Goal: Find specific page/section

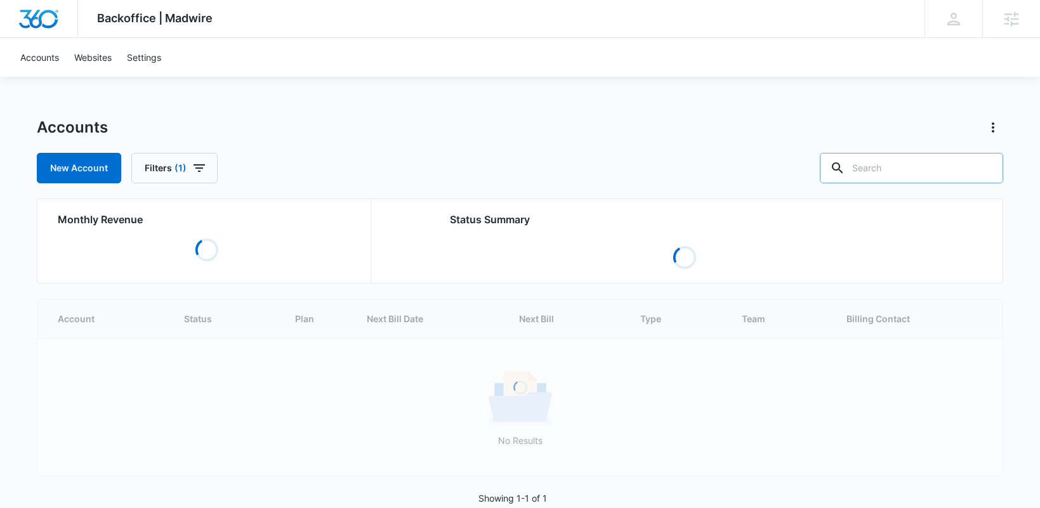
click at [886, 167] on input "text" at bounding box center [911, 168] width 183 height 30
paste input "M166640"
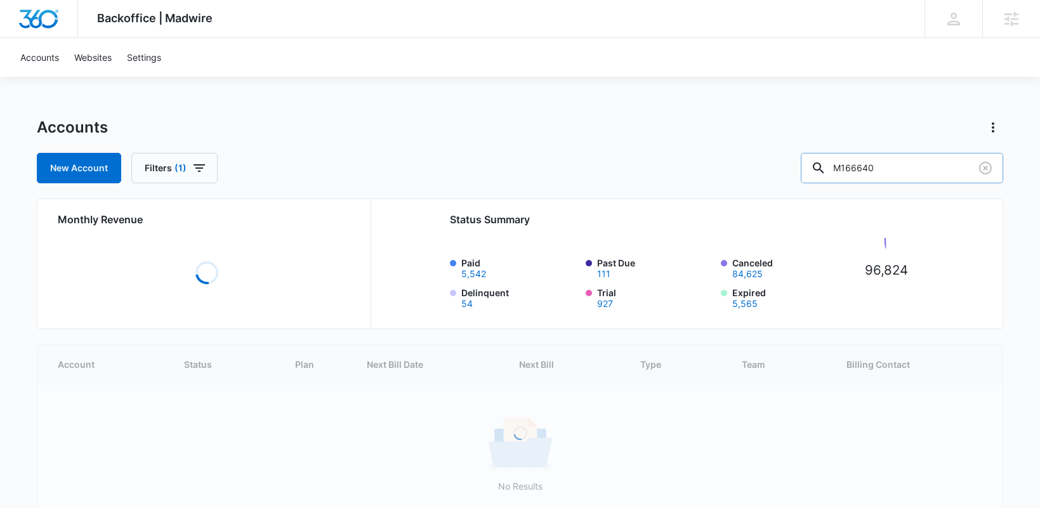
type input "M166640"
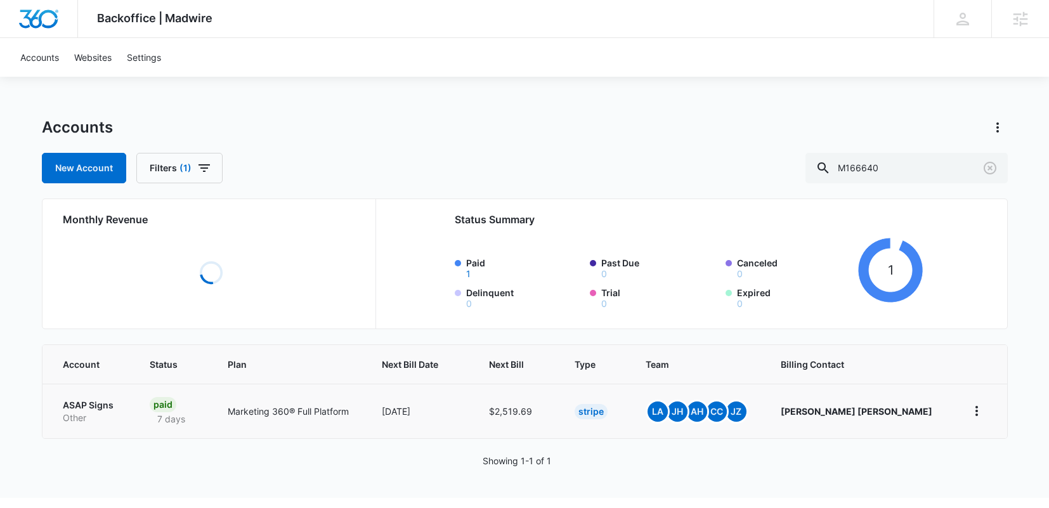
click at [95, 403] on td "ASAP Signs Other" at bounding box center [89, 411] width 93 height 55
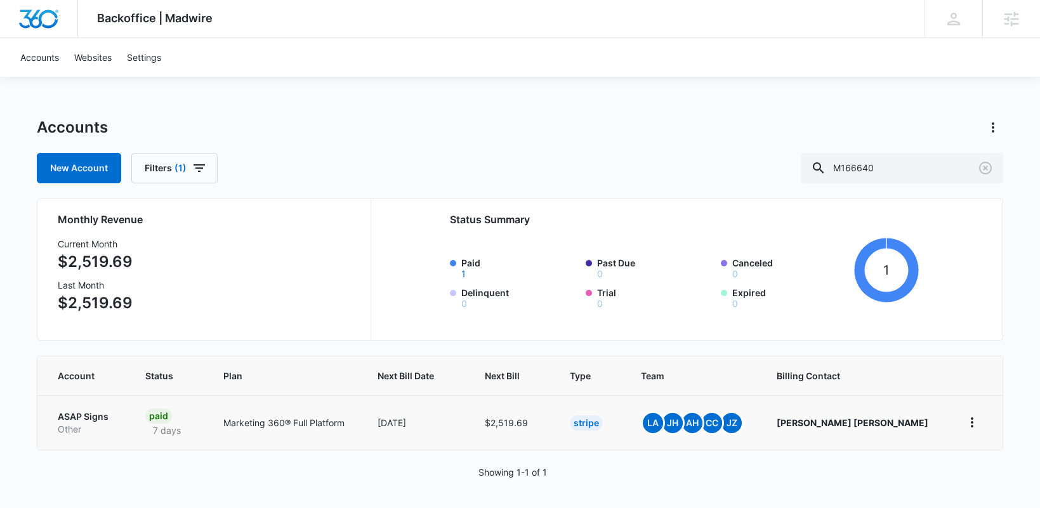
click at [89, 416] on p "ASAP Signs" at bounding box center [86, 416] width 57 height 13
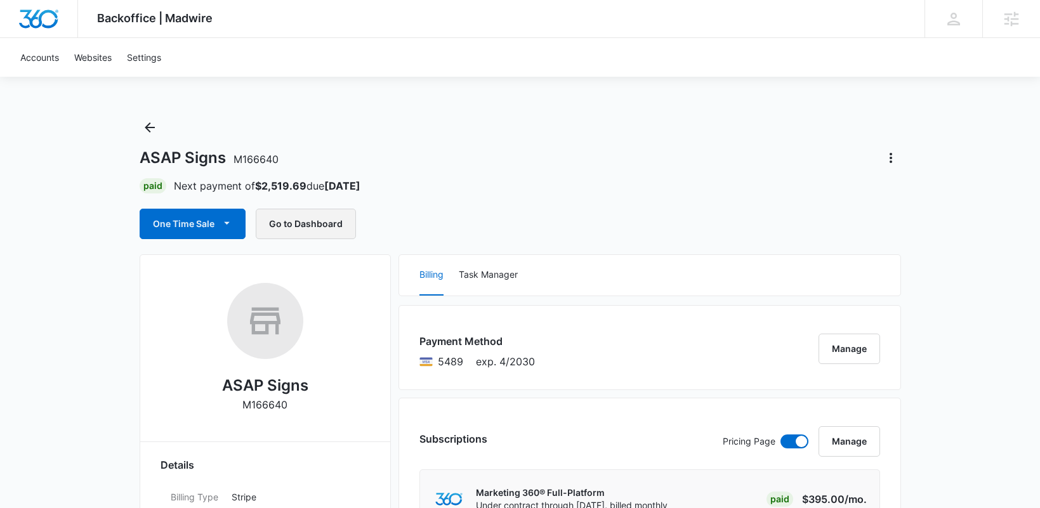
click at [308, 223] on button "Go to Dashboard" at bounding box center [306, 224] width 100 height 30
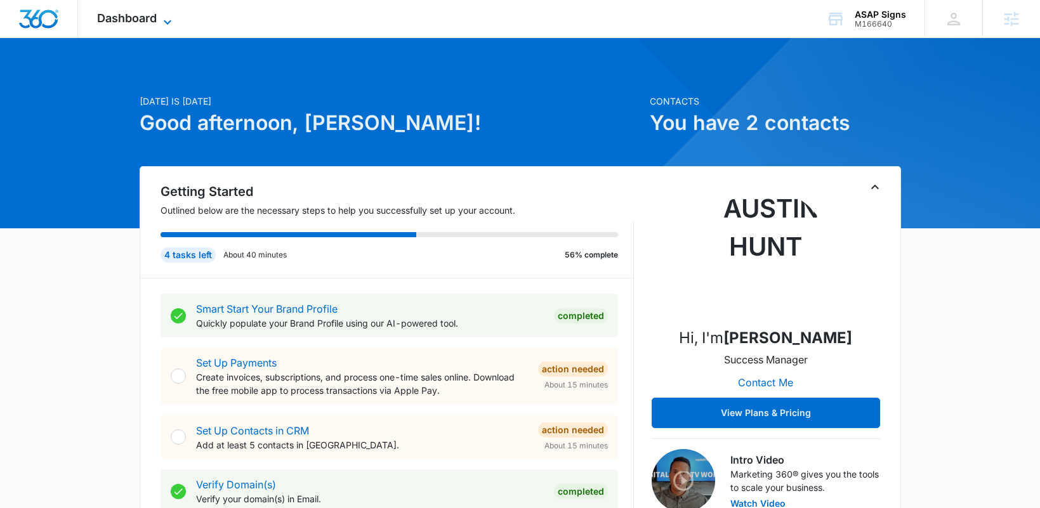
click at [150, 16] on span "Dashboard" at bounding box center [127, 17] width 60 height 13
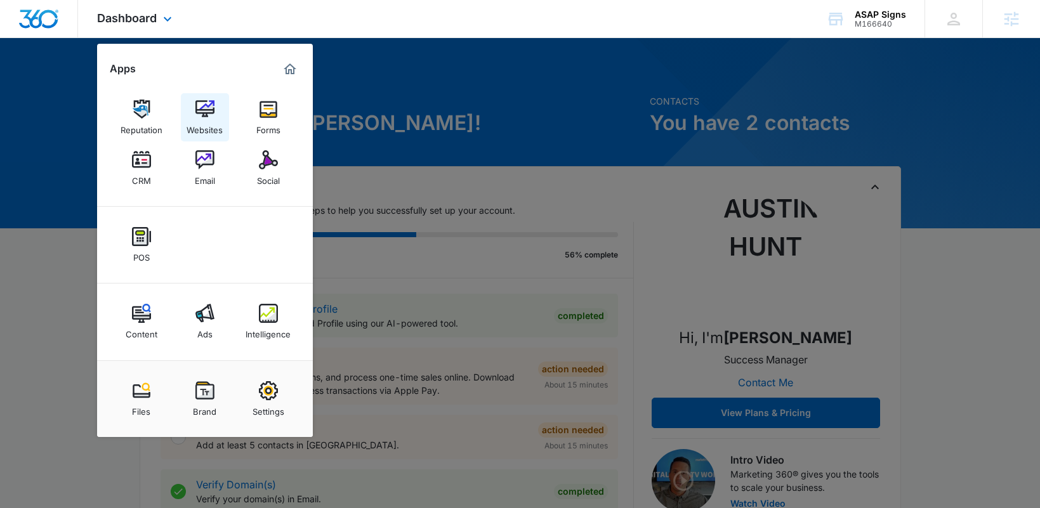
click at [206, 112] on img at bounding box center [204, 109] width 19 height 19
